Goal: Task Accomplishment & Management: Manage account settings

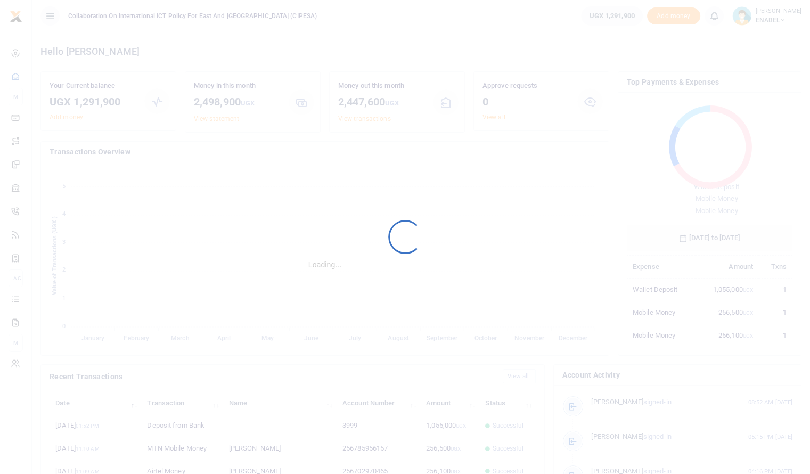
scroll to position [142, 158]
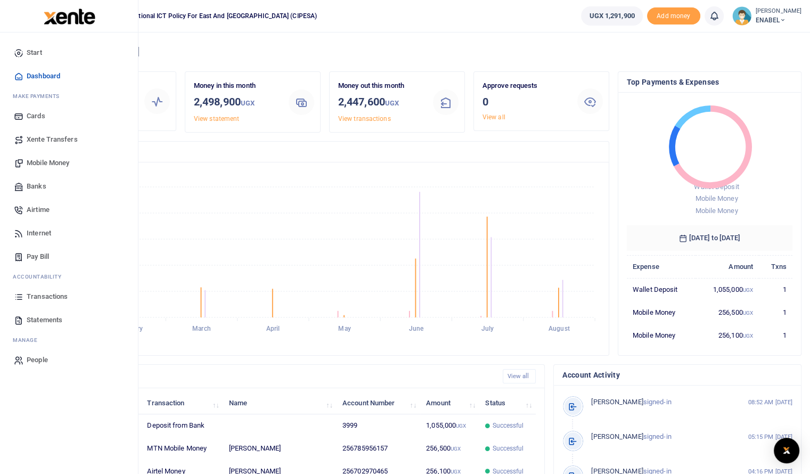
click at [52, 161] on span "Mobile Money" at bounding box center [48, 163] width 43 height 11
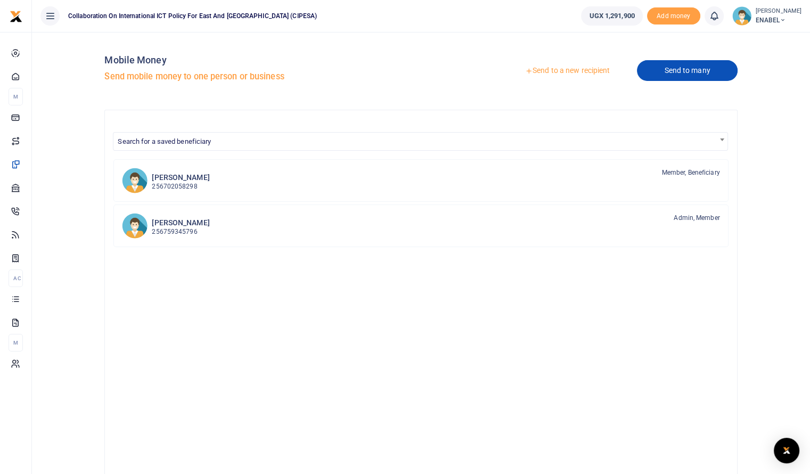
click at [681, 69] on link "Send to many" at bounding box center [687, 70] width 100 height 21
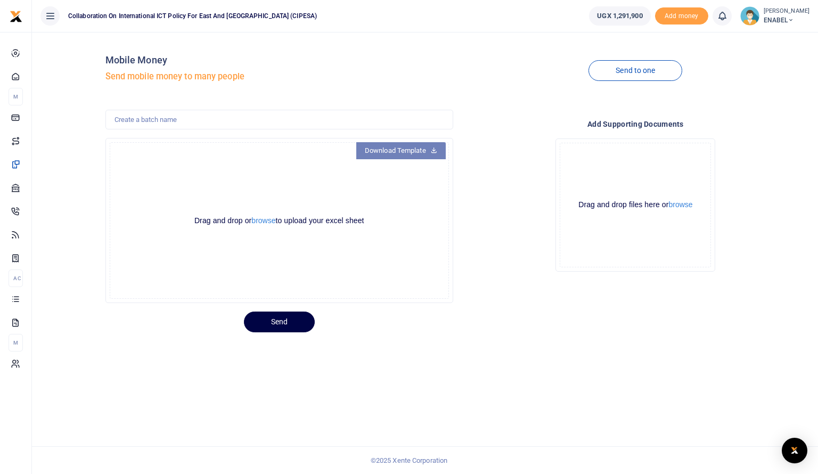
click at [405, 153] on link "Download Template" at bounding box center [400, 150] width 89 height 17
click at [261, 223] on button "browse" at bounding box center [263, 221] width 24 height 8
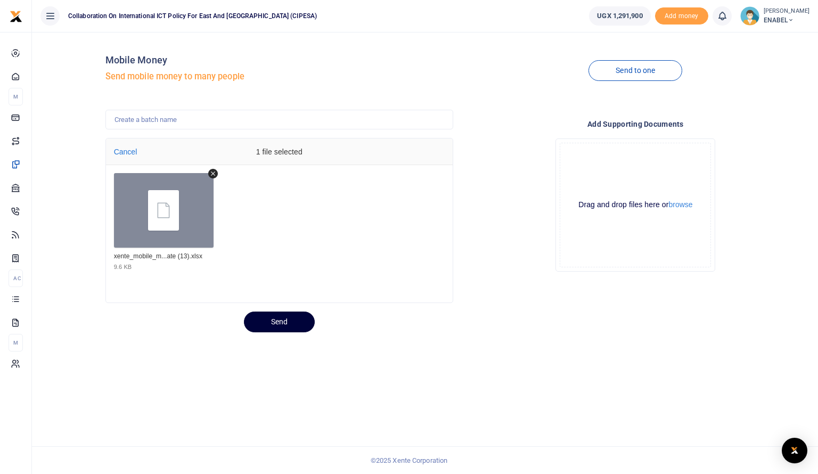
click at [280, 321] on button "Send" at bounding box center [279, 321] width 71 height 21
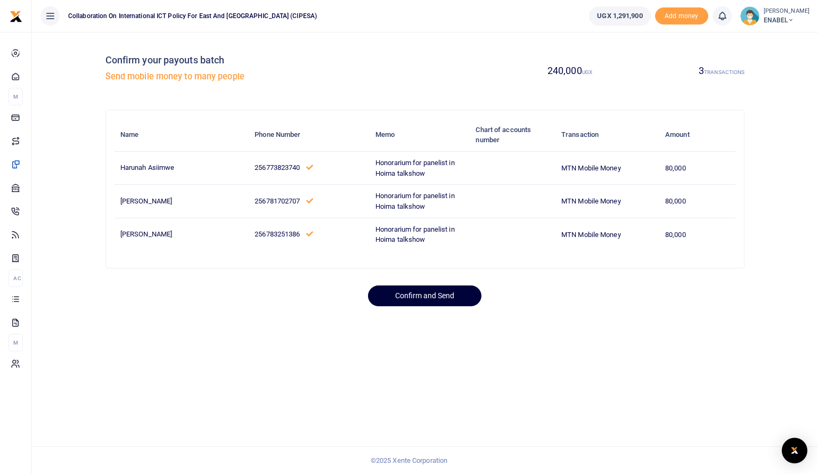
click at [423, 297] on button "Confirm and Send" at bounding box center [424, 295] width 113 height 21
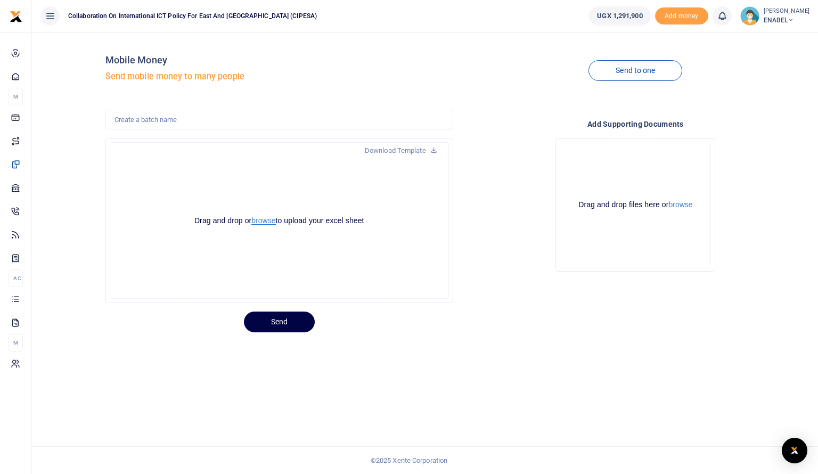
click at [268, 223] on button "browse" at bounding box center [263, 221] width 24 height 8
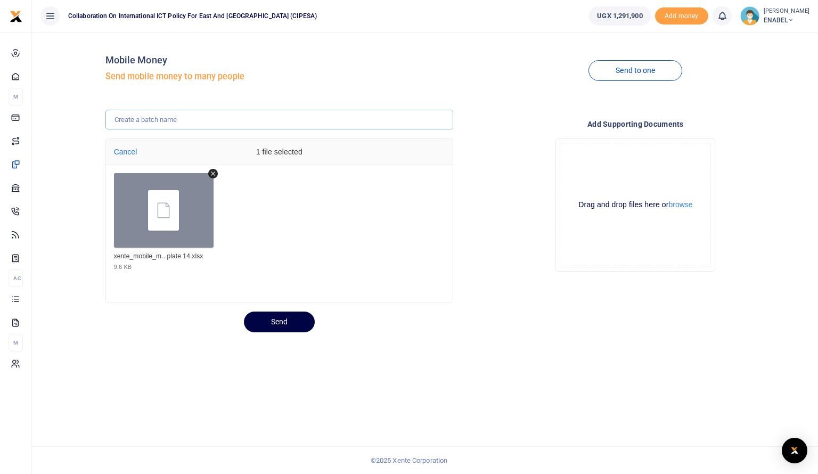
click at [152, 120] on input "text" at bounding box center [279, 120] width 348 height 20
type input "Honorarium to panelists for attending a radio talk show in Masindi on advancing…"
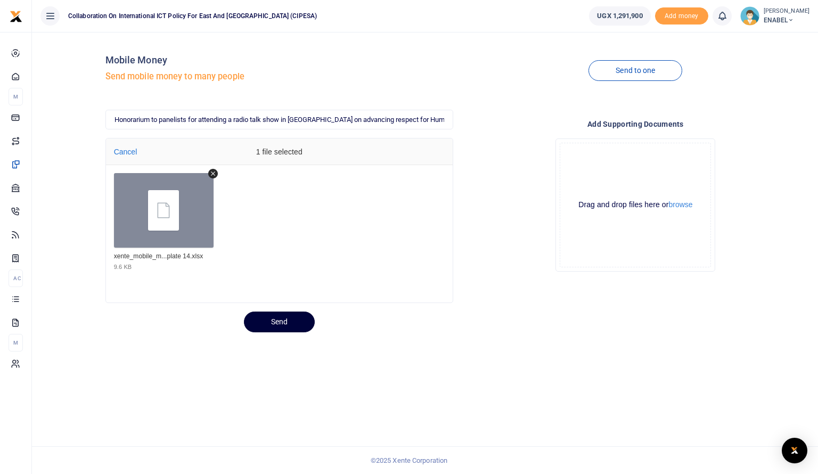
click at [279, 320] on button "Send" at bounding box center [279, 321] width 71 height 21
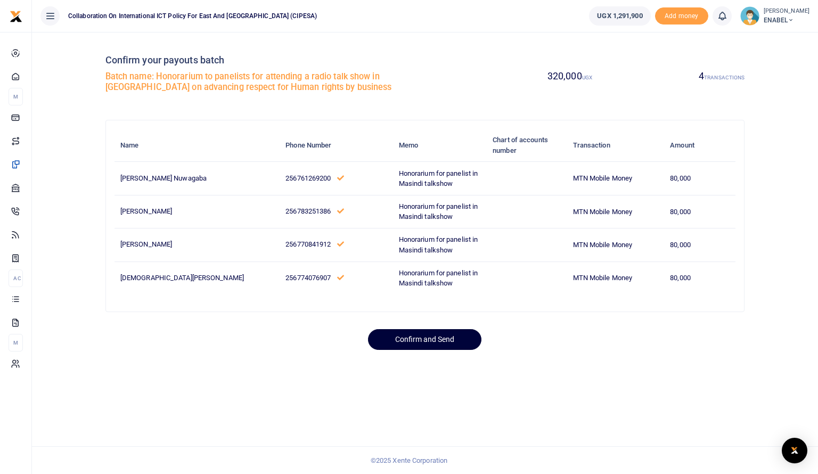
click at [440, 330] on button "Confirm and Send" at bounding box center [424, 339] width 113 height 21
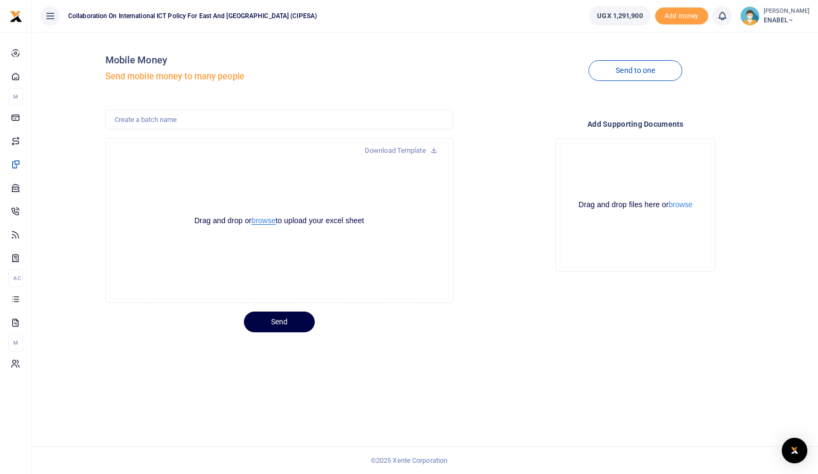
click at [262, 219] on button "browse" at bounding box center [263, 221] width 24 height 8
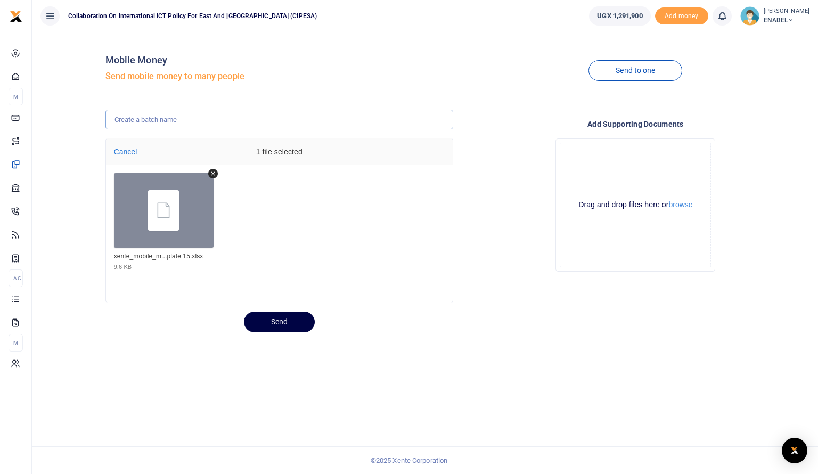
click at [199, 120] on input "text" at bounding box center [279, 120] width 348 height 20
type input "Honorarium to panelists for attending a radio talk show in Bulisa on advancing …"
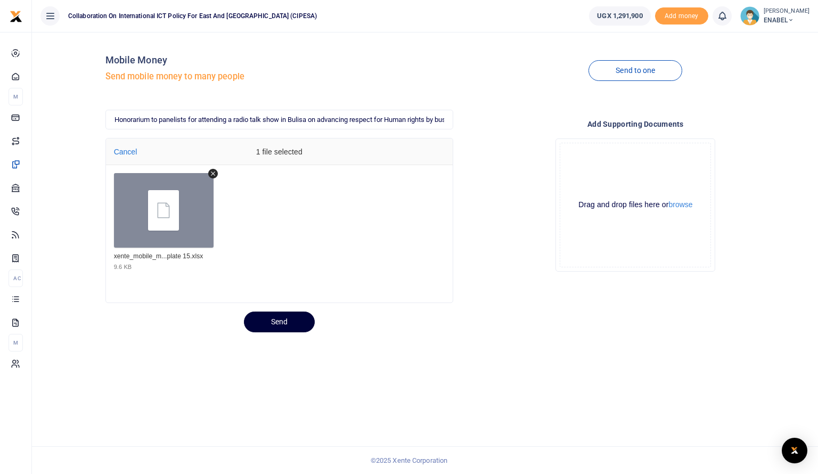
click at [281, 318] on button "Send" at bounding box center [279, 321] width 71 height 21
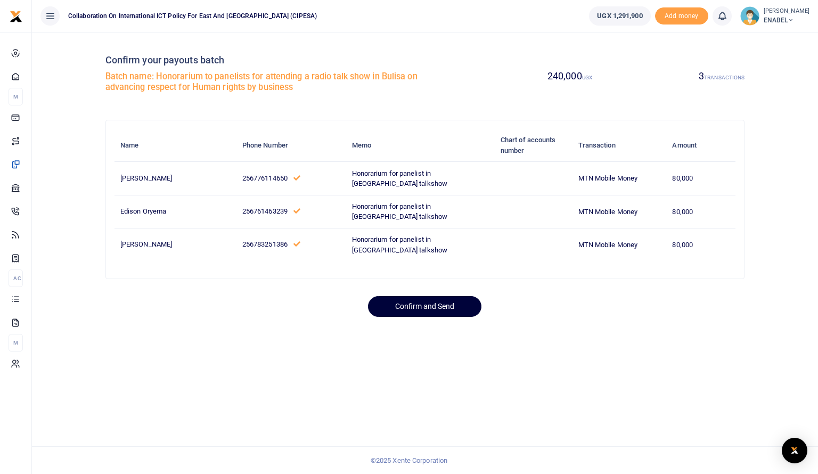
click at [429, 310] on button "Confirm and Send" at bounding box center [424, 306] width 113 height 21
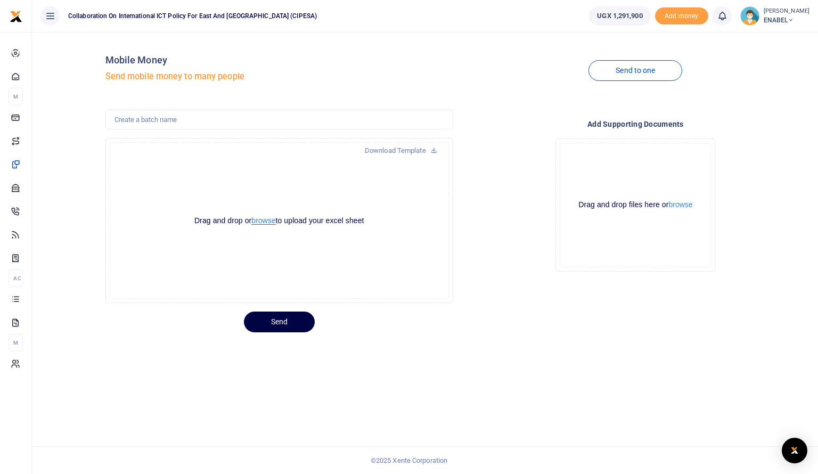
click at [266, 225] on button "browse" at bounding box center [263, 221] width 24 height 8
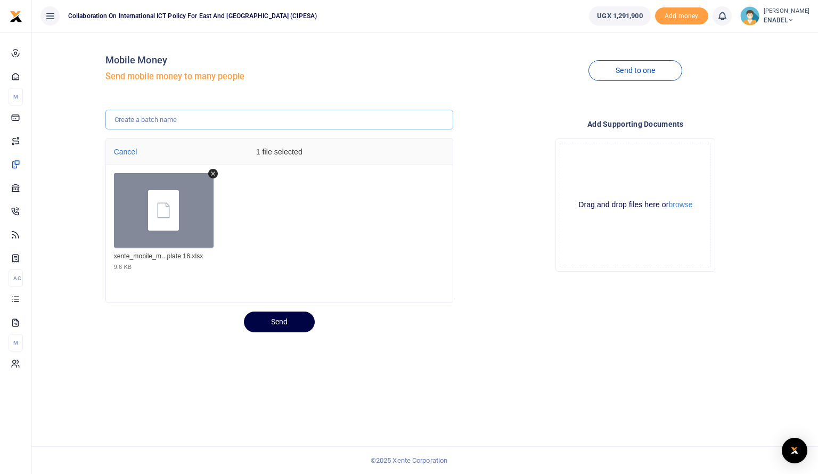
click at [266, 122] on input "text" at bounding box center [279, 120] width 348 height 20
type input "Honorarium to panelists for attending a radio talk show in [GEOGRAPHIC_DATA] on…"
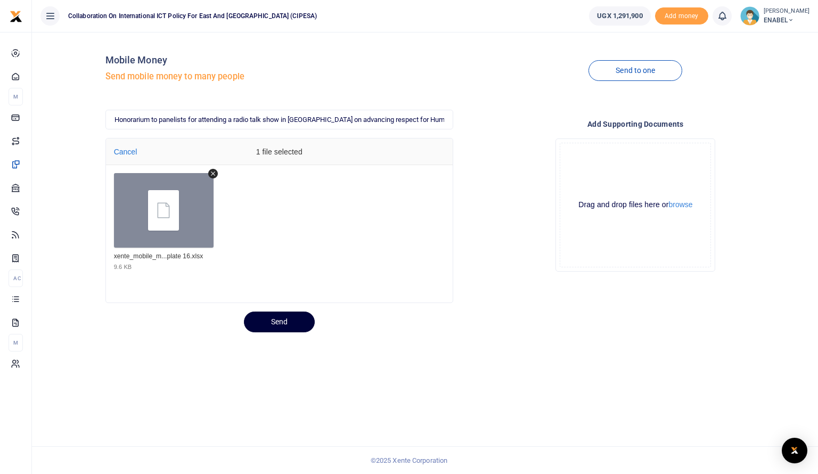
click at [273, 325] on button "Send" at bounding box center [279, 321] width 71 height 21
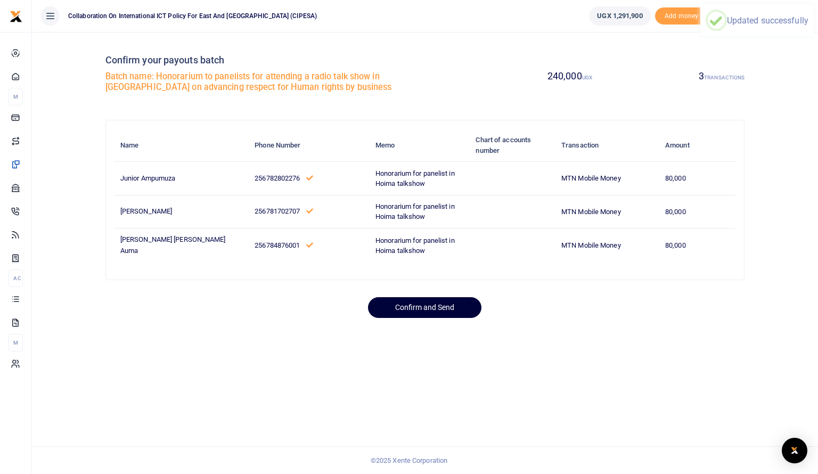
click at [419, 310] on button "Confirm and Send" at bounding box center [424, 307] width 113 height 21
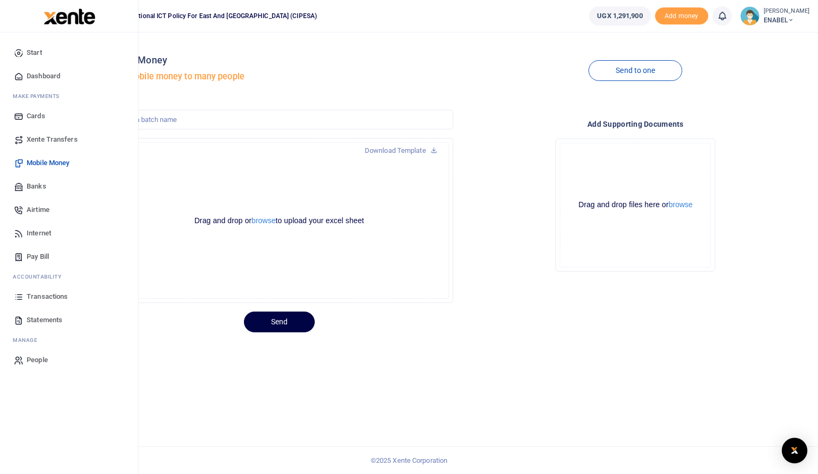
click at [37, 75] on span "Dashboard" at bounding box center [44, 76] width 34 height 11
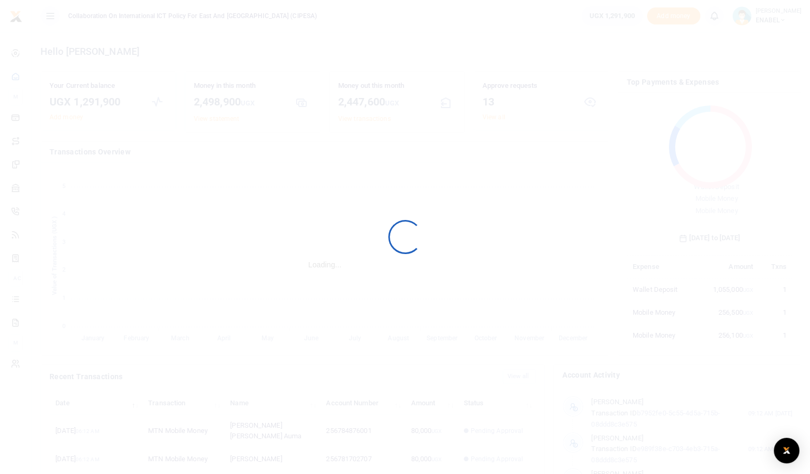
scroll to position [9, 9]
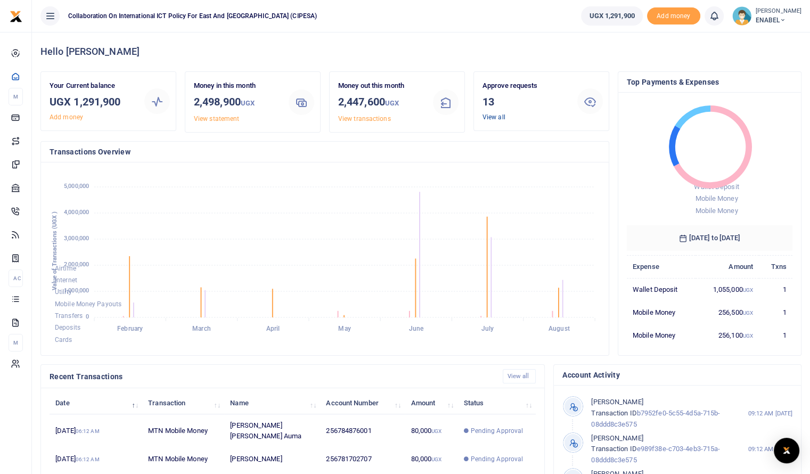
click at [496, 119] on link "View all" at bounding box center [493, 116] width 23 height 7
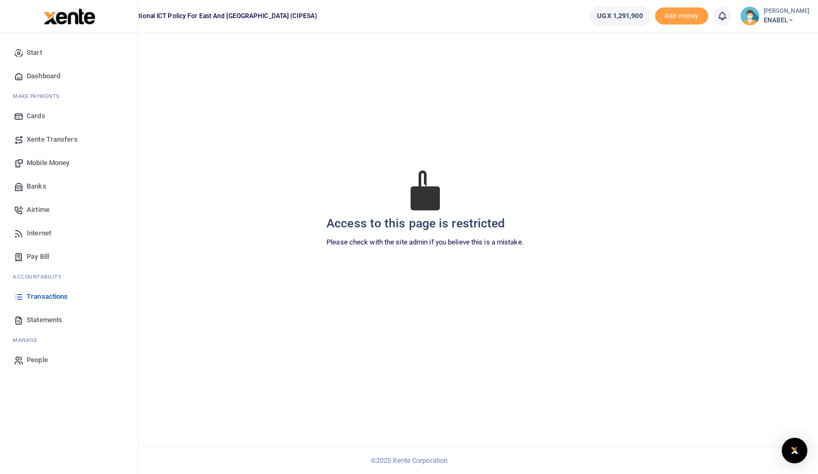
click at [38, 78] on span "Dashboard" at bounding box center [44, 76] width 34 height 11
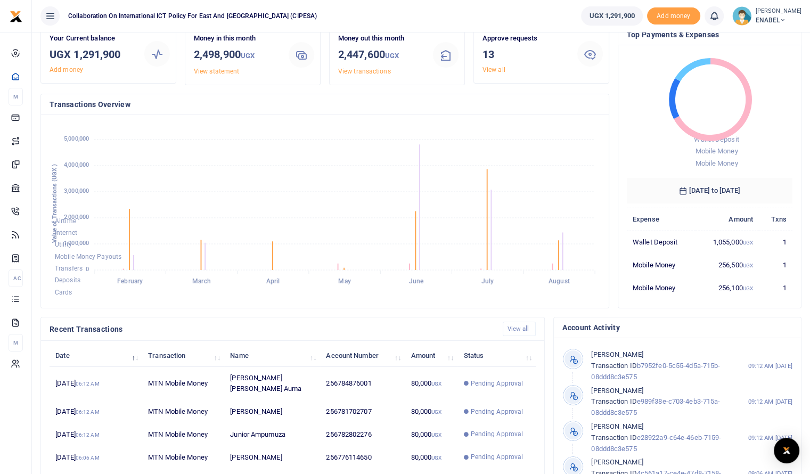
scroll to position [1, 0]
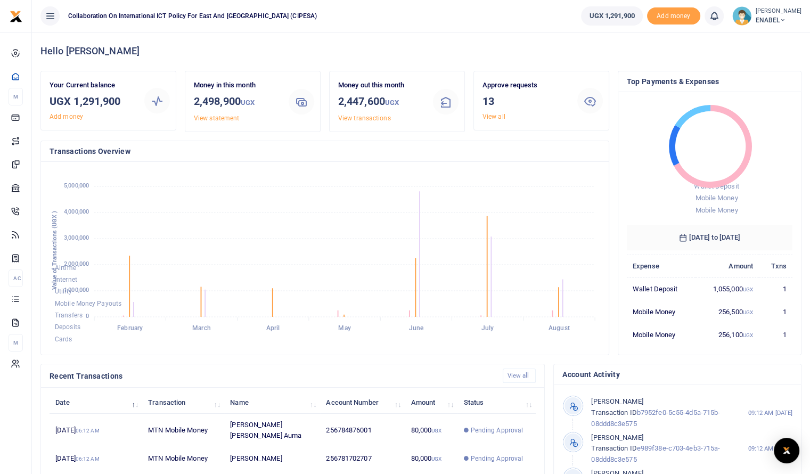
click at [664, 314] on td "Mobile Money" at bounding box center [661, 311] width 69 height 23
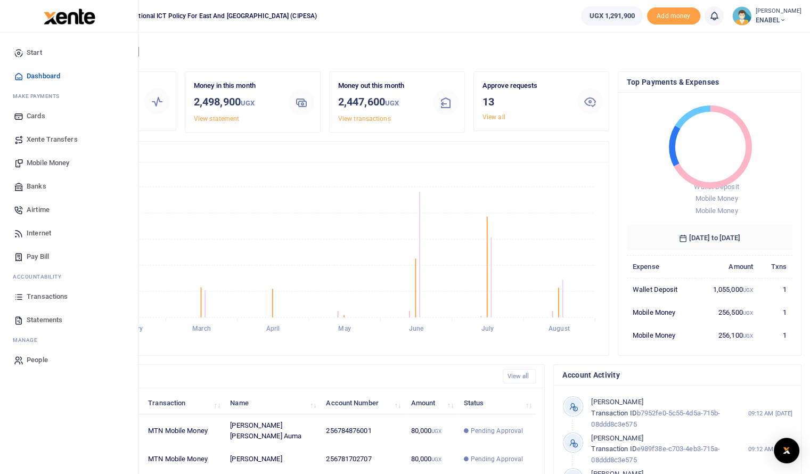
click at [44, 316] on span "Statements" at bounding box center [45, 320] width 36 height 11
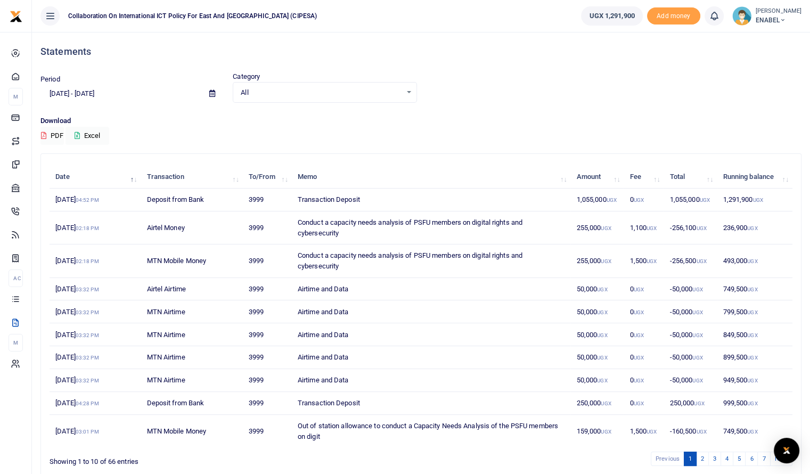
click at [209, 92] on icon at bounding box center [212, 93] width 6 height 7
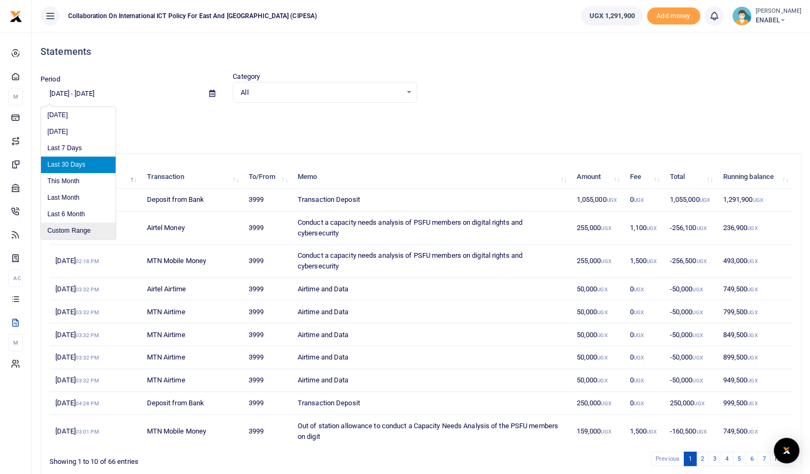
click at [58, 232] on li "Custom Range" at bounding box center [78, 231] width 75 height 17
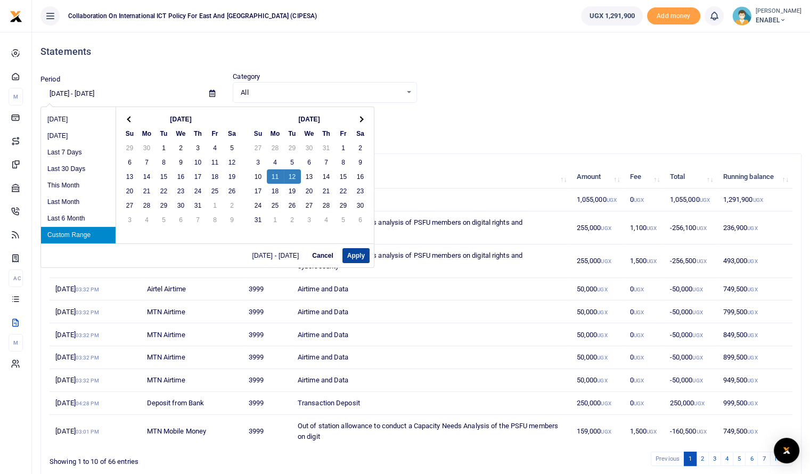
click at [349, 254] on button "Apply" at bounding box center [355, 255] width 27 height 15
type input "08/11/2025 - 08/12/2025"
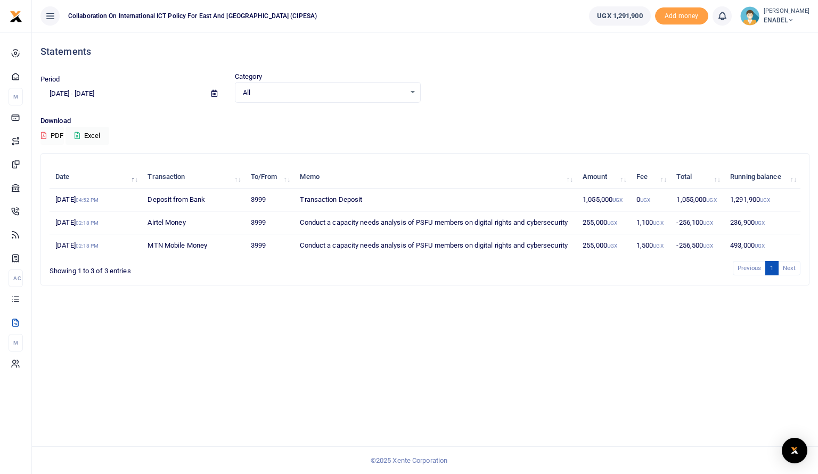
click at [51, 135] on button "PDF" at bounding box center [51, 136] width 23 height 18
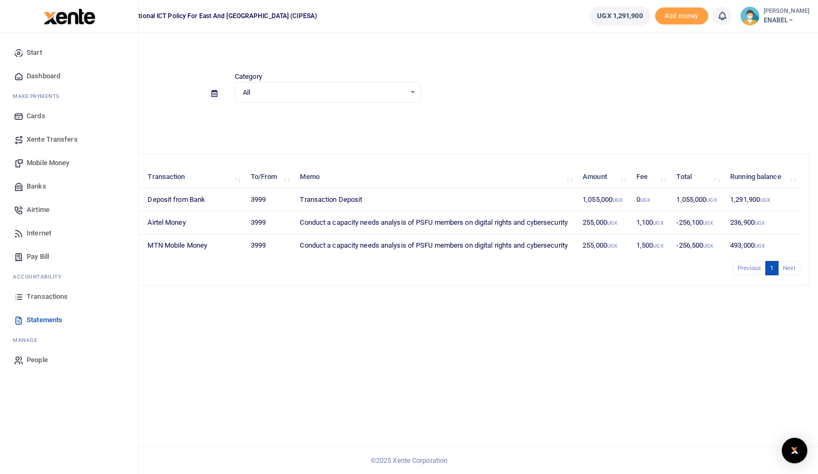
click at [34, 319] on span "Statements" at bounding box center [45, 320] width 36 height 11
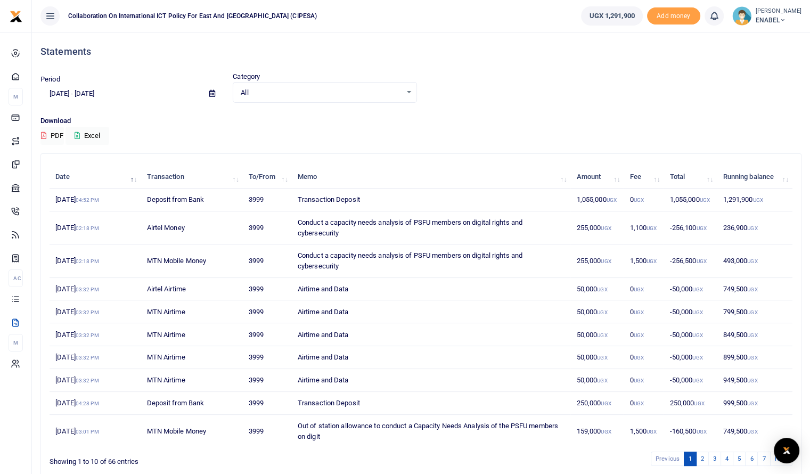
click at [213, 91] on icon at bounding box center [212, 93] width 6 height 7
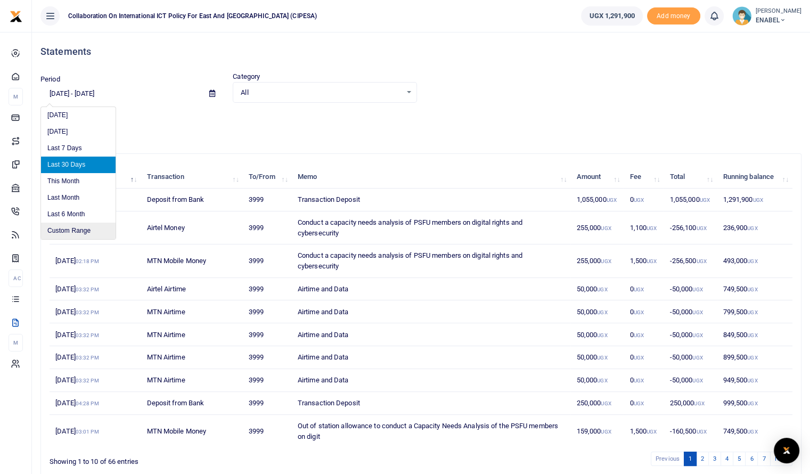
click at [74, 232] on li "Custom Range" at bounding box center [78, 231] width 75 height 17
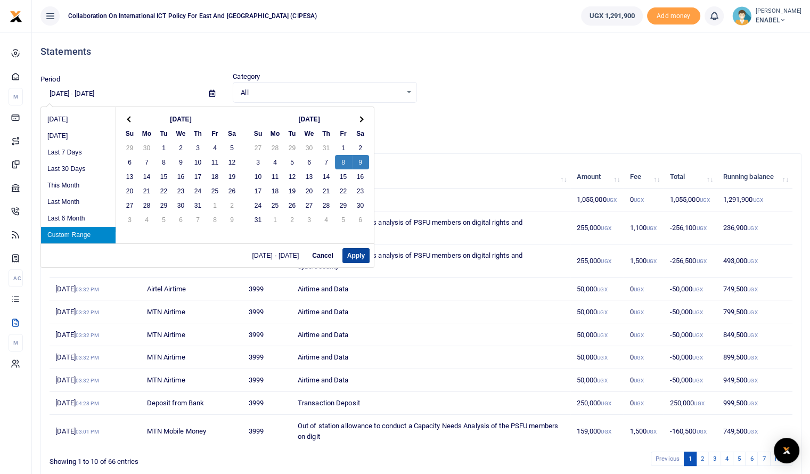
click at [351, 256] on button "Apply" at bounding box center [355, 255] width 27 height 15
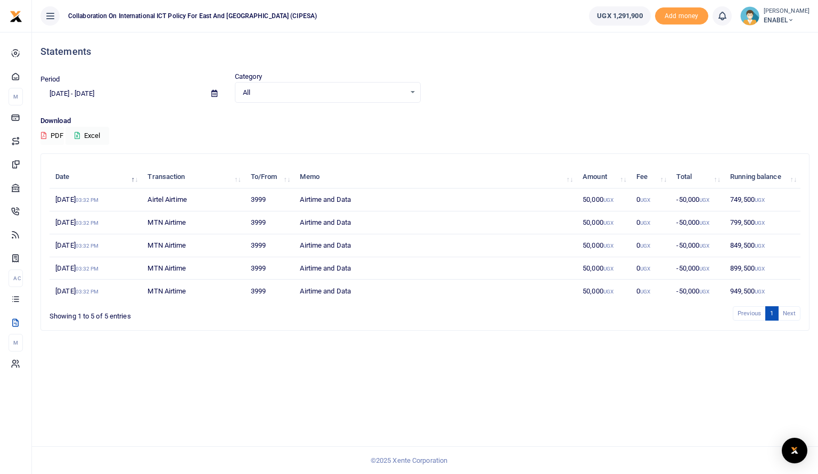
click at [56, 139] on button "PDF" at bounding box center [51, 136] width 23 height 18
click at [215, 90] on icon at bounding box center [214, 93] width 6 height 7
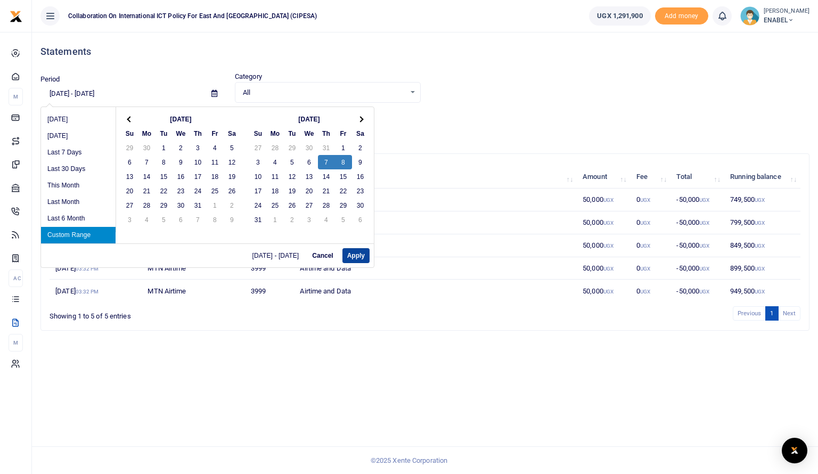
click at [354, 257] on button "Apply" at bounding box center [355, 255] width 27 height 15
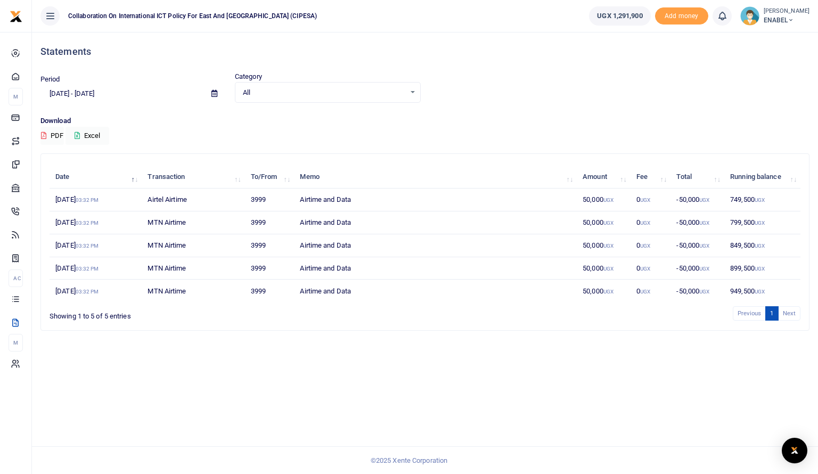
click at [211, 93] on icon at bounding box center [214, 93] width 6 height 7
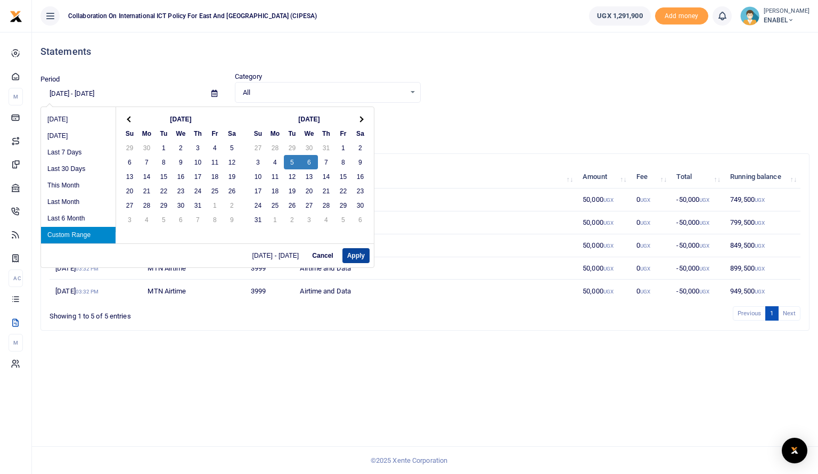
click at [353, 254] on button "Apply" at bounding box center [355, 255] width 27 height 15
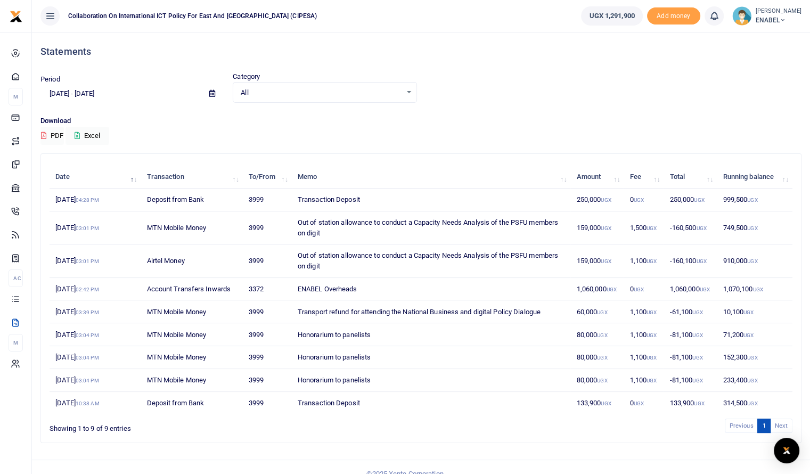
click at [209, 93] on icon at bounding box center [212, 93] width 6 height 7
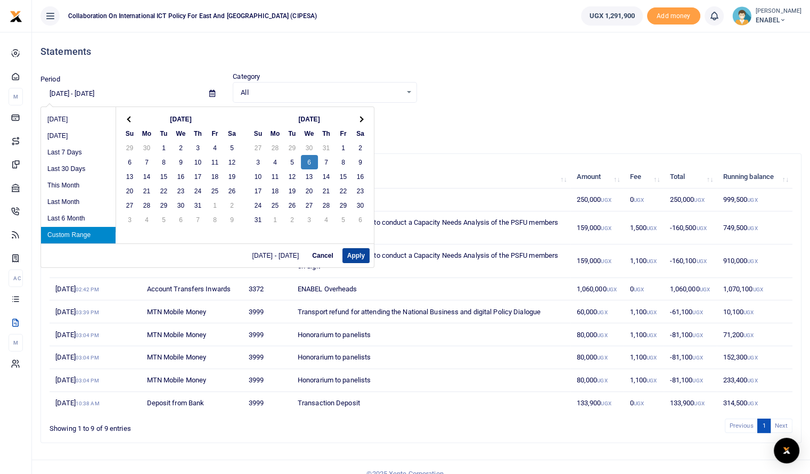
click at [355, 253] on button "Apply" at bounding box center [355, 255] width 27 height 15
type input "08/06/2025 - 08/06/2025"
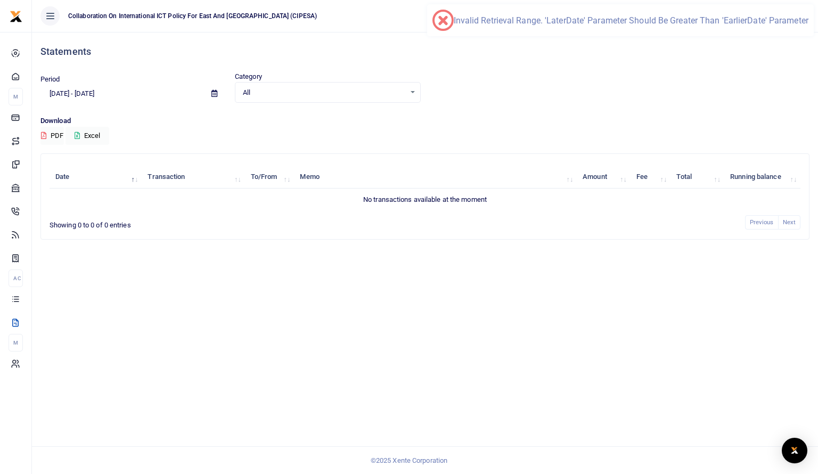
click at [217, 93] on icon at bounding box center [214, 93] width 6 height 7
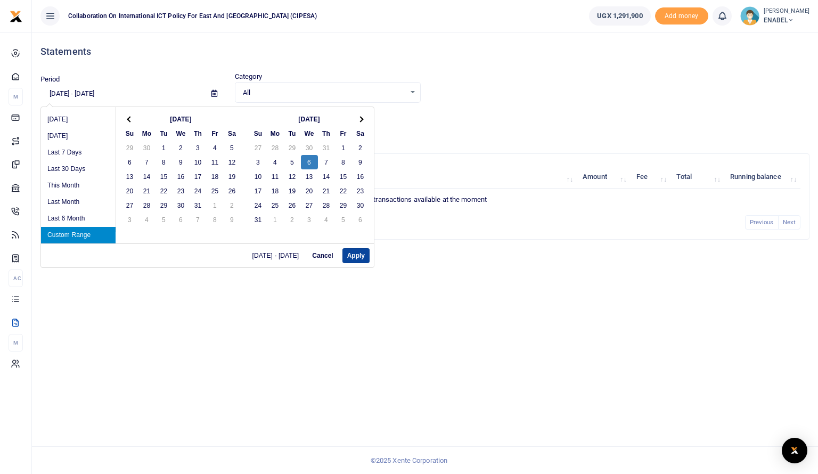
click at [354, 254] on button "Apply" at bounding box center [355, 255] width 27 height 15
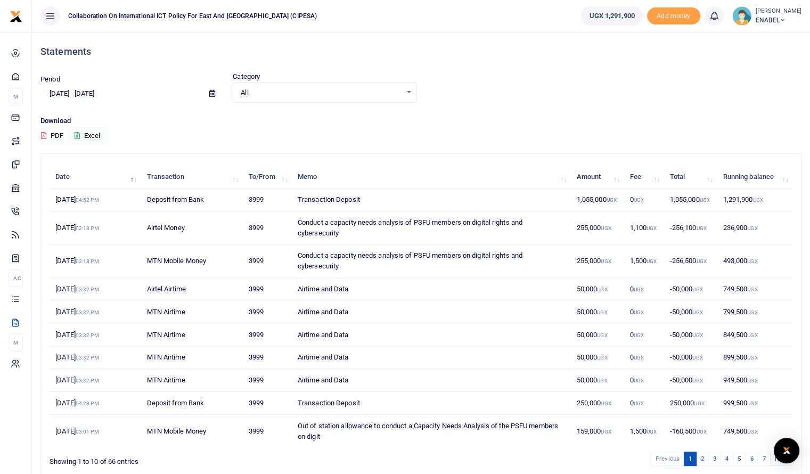
click at [215, 94] on icon at bounding box center [212, 93] width 6 height 7
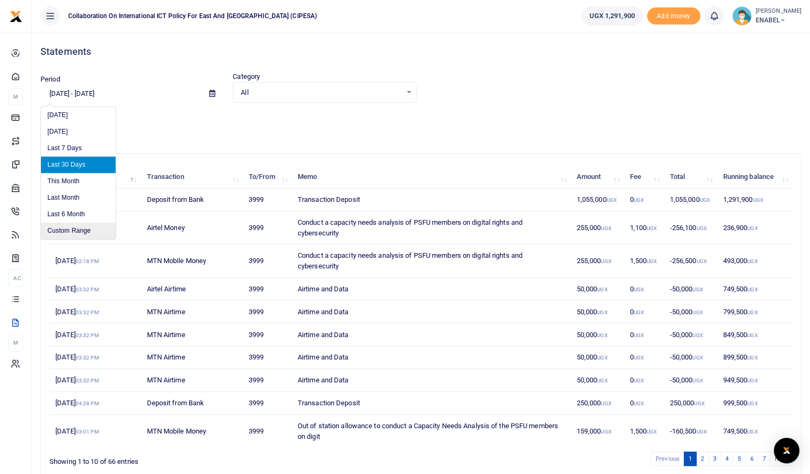
click at [72, 226] on li "Custom Range" at bounding box center [78, 231] width 75 height 17
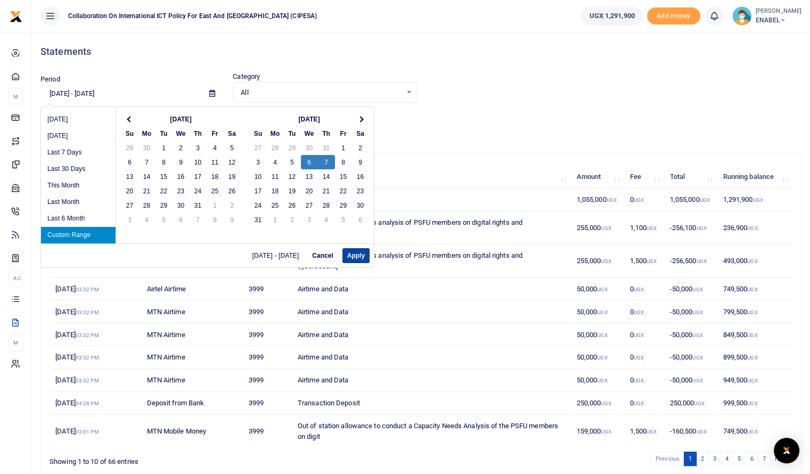
click at [351, 251] on button "Apply" at bounding box center [355, 255] width 27 height 15
type input "[DATE] - [DATE]"
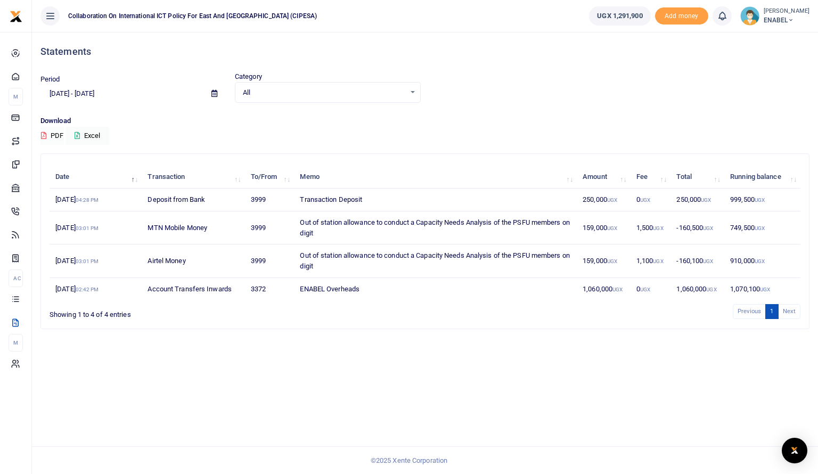
click at [58, 134] on button "PDF" at bounding box center [51, 136] width 23 height 18
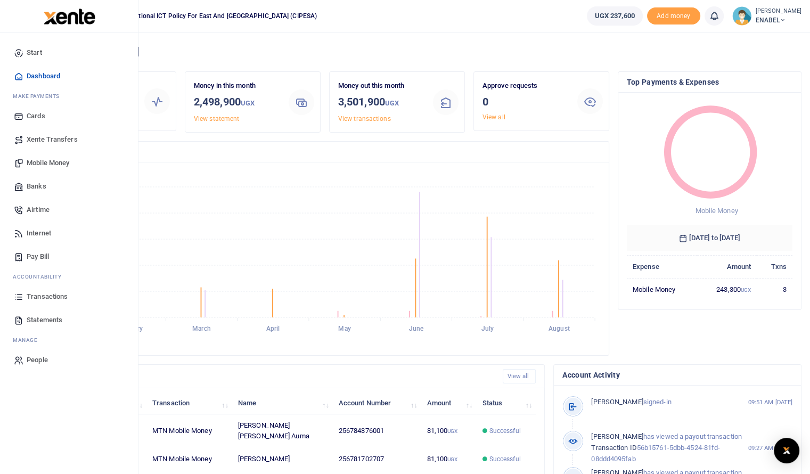
click at [41, 324] on span "Statements" at bounding box center [45, 320] width 36 height 11
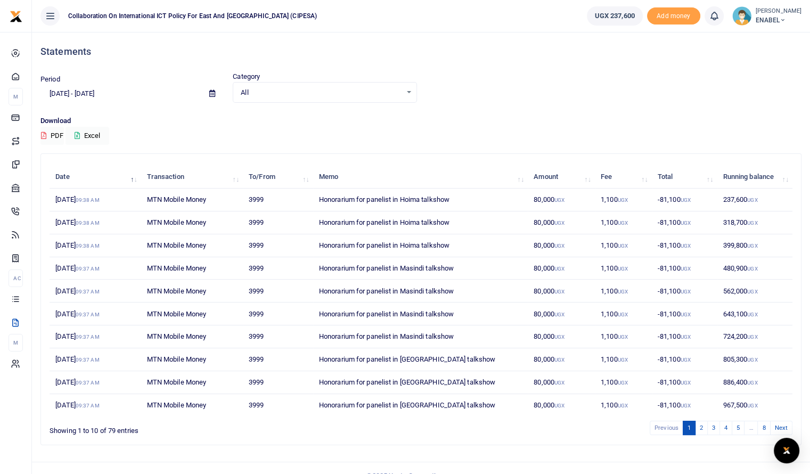
click at [210, 96] on icon at bounding box center [212, 93] width 6 height 7
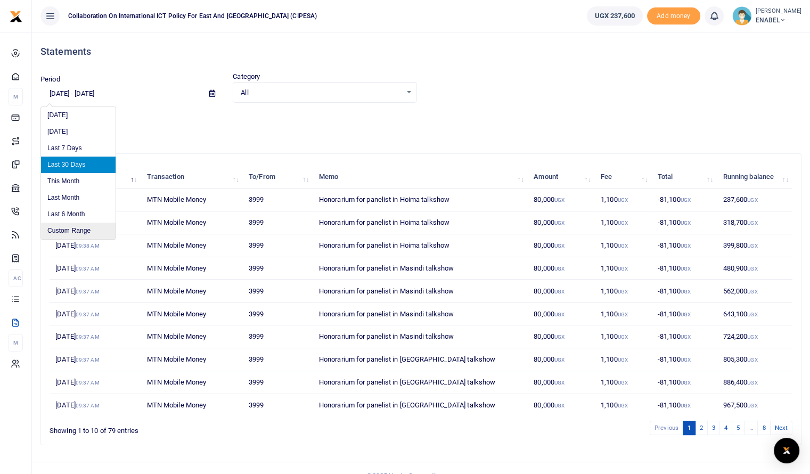
click at [76, 231] on li "Custom Range" at bounding box center [78, 231] width 75 height 17
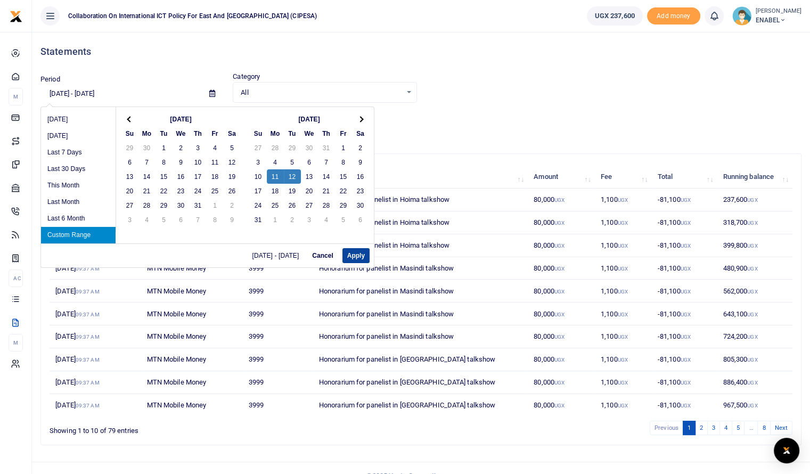
click at [355, 254] on button "Apply" at bounding box center [355, 255] width 27 height 15
type input "[DATE] - [DATE]"
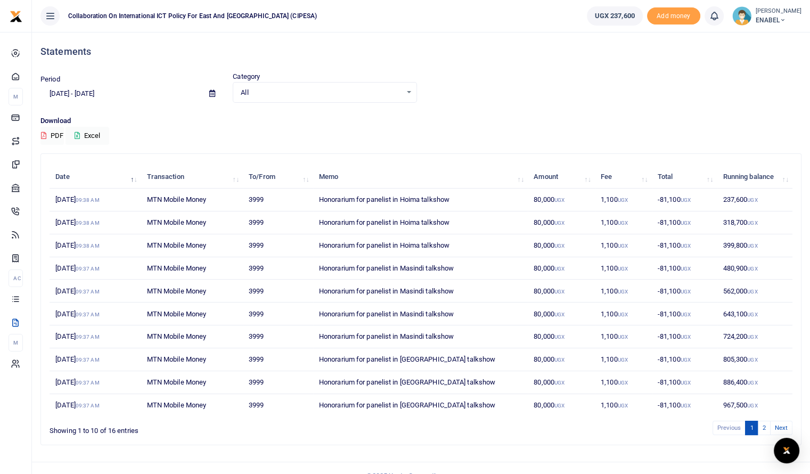
scroll to position [14, 0]
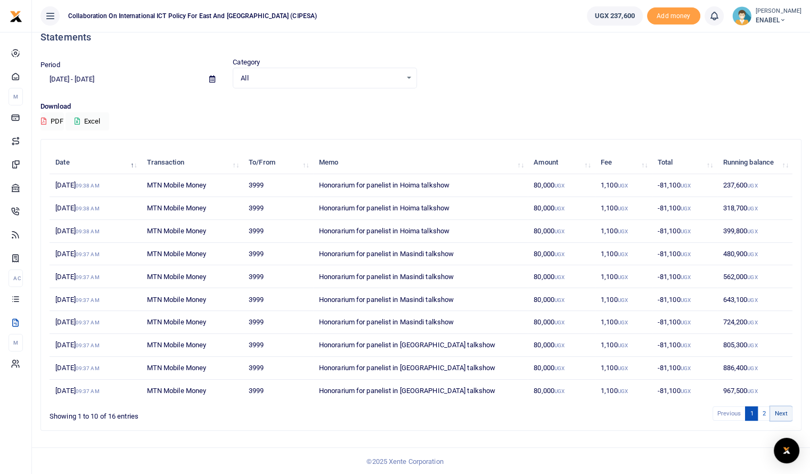
click at [783, 414] on link "Next" at bounding box center [781, 413] width 22 height 14
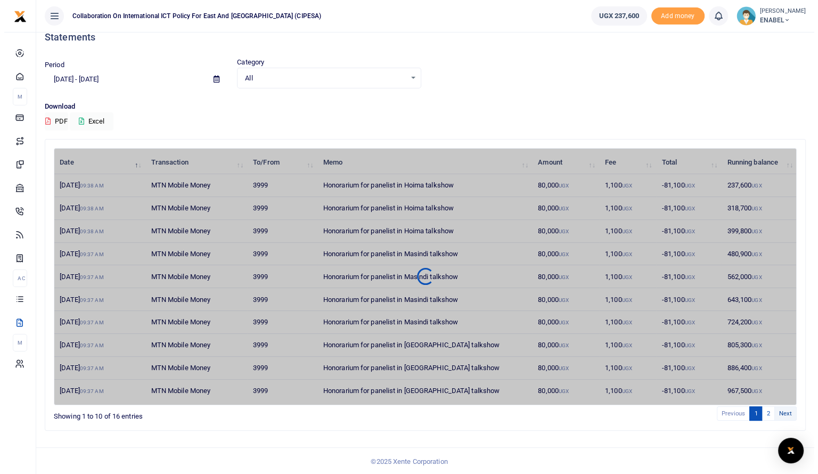
scroll to position [0, 0]
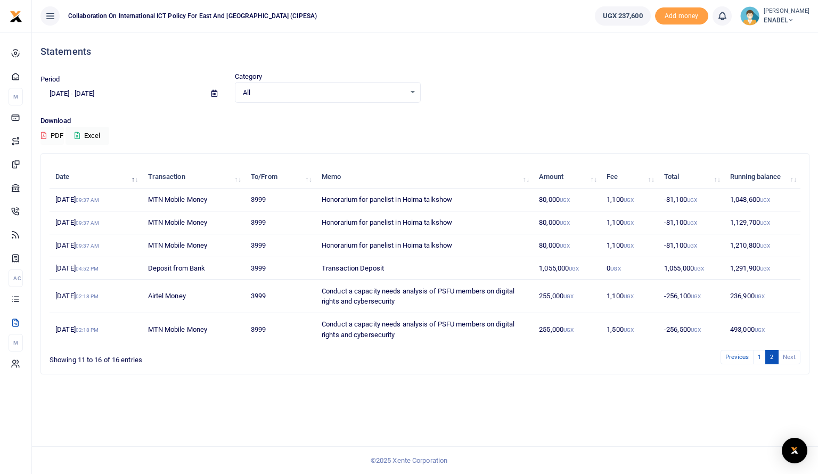
click at [42, 136] on icon at bounding box center [43, 135] width 5 height 7
